Goal: Find specific page/section: Find specific page/section

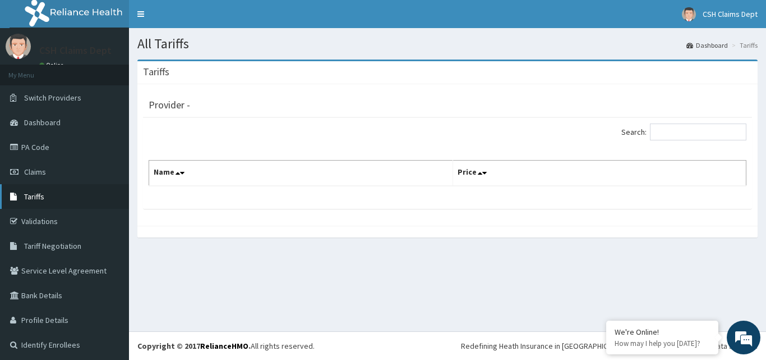
click at [48, 203] on link "Tariffs" at bounding box center [64, 196] width 129 height 25
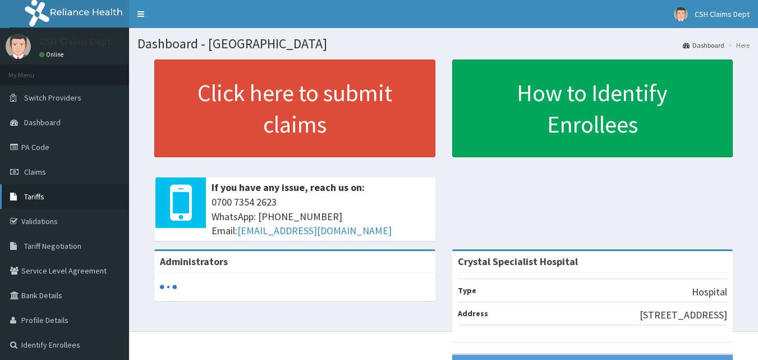
click at [46, 200] on link "Tariffs" at bounding box center [64, 196] width 129 height 25
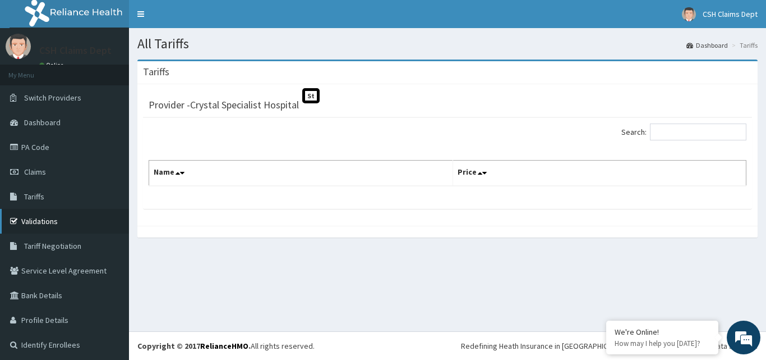
click at [85, 217] on link "Validations" at bounding box center [64, 221] width 129 height 25
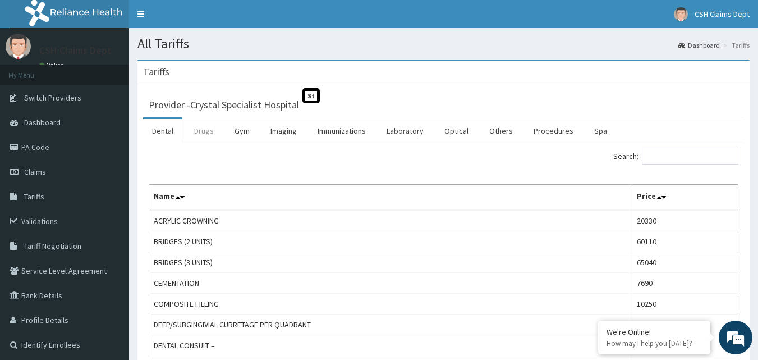
click at [206, 130] on link "Drugs" at bounding box center [204, 131] width 38 height 24
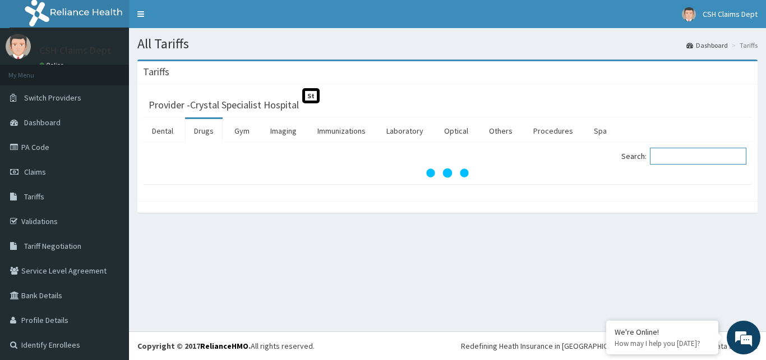
click at [660, 157] on input "Search:" at bounding box center [698, 156] width 96 height 17
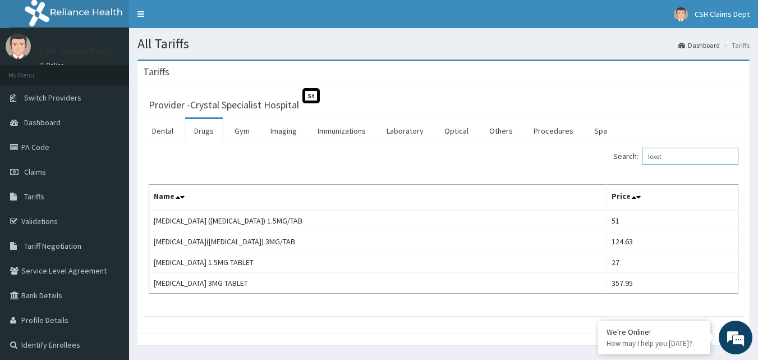
type input "lexot"
click at [541, 135] on link "Procedures" at bounding box center [554, 131] width 58 height 24
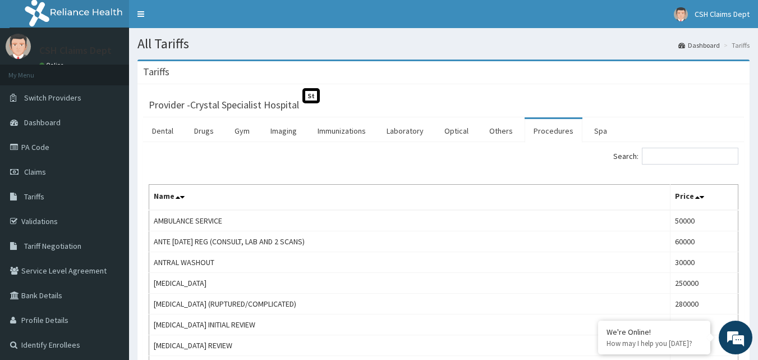
drag, startPoint x: 657, startPoint y: 144, endPoint x: 657, endPoint y: 150, distance: 6.7
click at [657, 153] on input "Search:" at bounding box center [690, 156] width 96 height 17
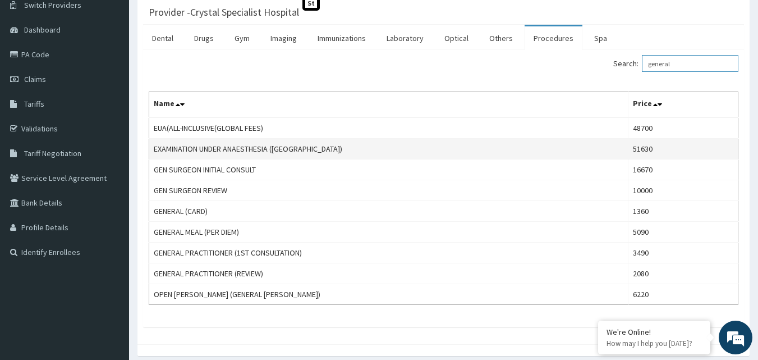
scroll to position [112, 0]
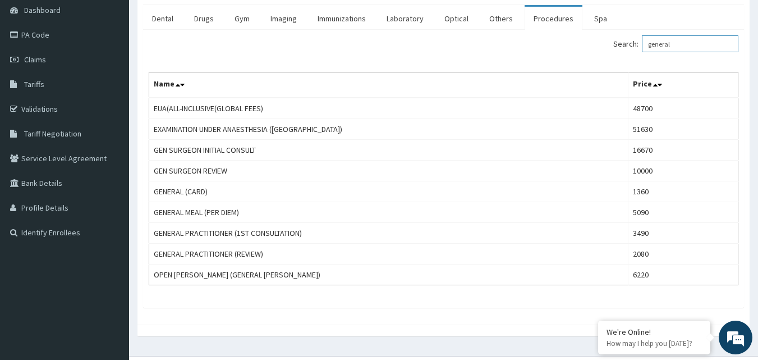
type input "general"
